Goal: Transaction & Acquisition: Download file/media

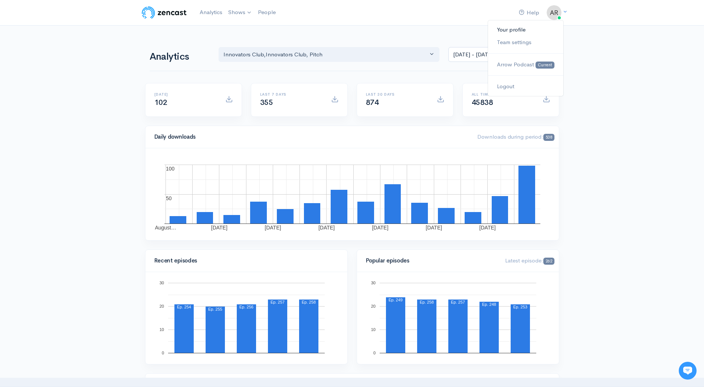
click at [518, 30] on link "Your profile" at bounding box center [525, 29] width 75 height 13
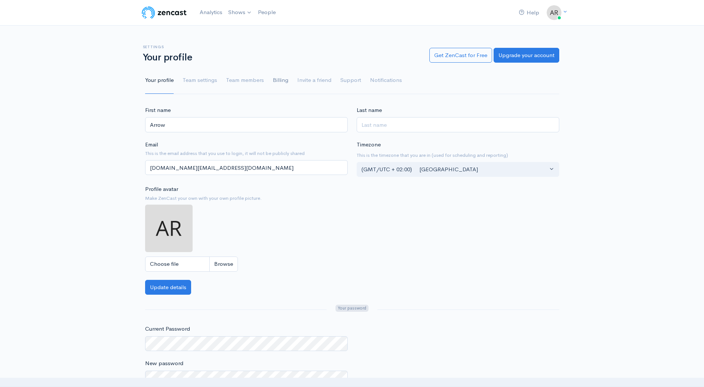
click at [276, 78] on link "Billing" at bounding box center [281, 80] width 16 height 27
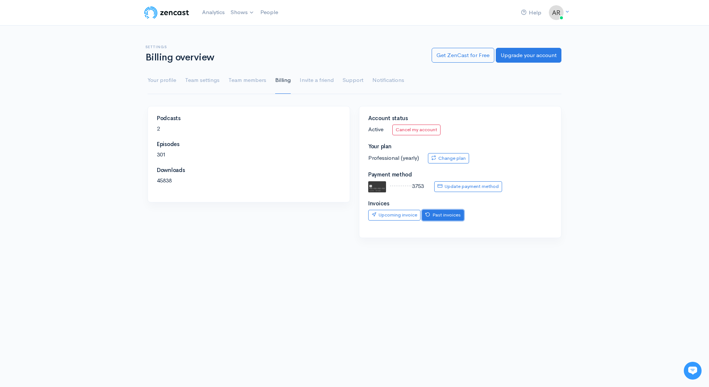
click at [444, 218] on link "Past invoices" at bounding box center [443, 215] width 42 height 11
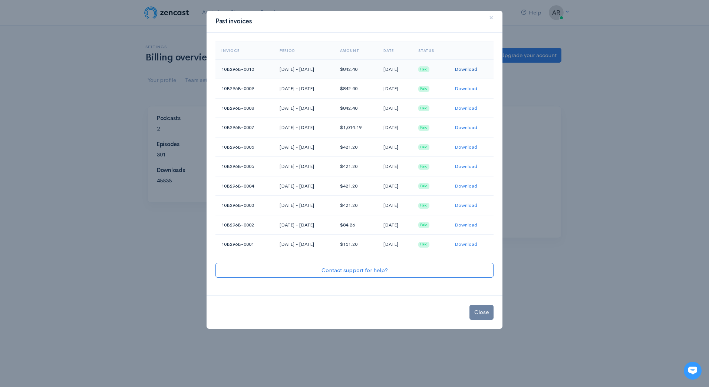
click at [468, 70] on link "Download" at bounding box center [466, 69] width 23 height 6
click at [479, 312] on button "Close" at bounding box center [482, 312] width 24 height 15
